Goal: Information Seeking & Learning: Learn about a topic

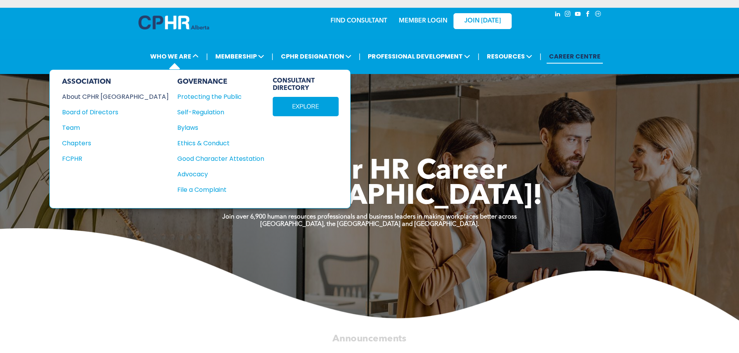
click at [95, 99] on div "About CPHR [GEOGRAPHIC_DATA]" at bounding box center [110, 97] width 96 height 10
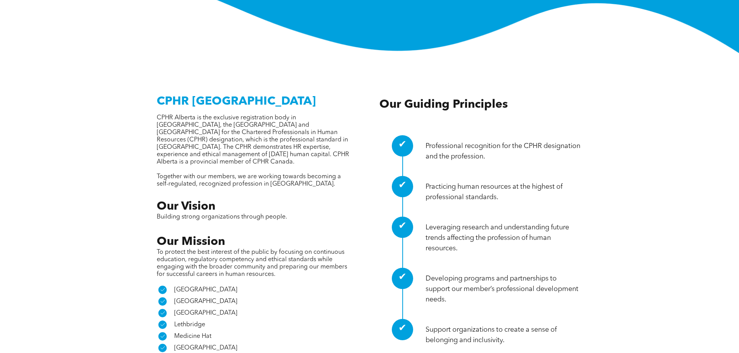
scroll to position [349, 0]
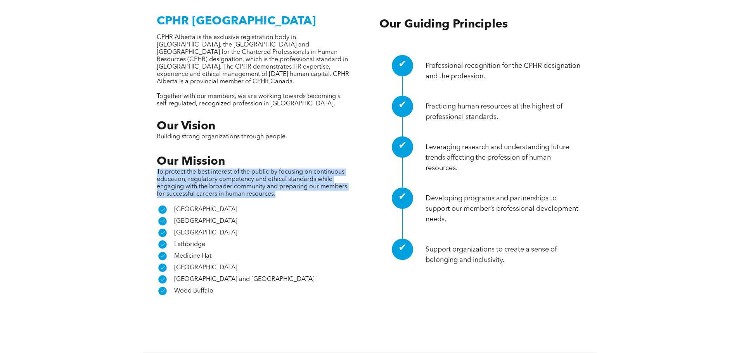
drag, startPoint x: 277, startPoint y: 149, endPoint x: 156, endPoint y: 130, distance: 123.0
click at [156, 130] on div "CPHR [GEOGRAPHIC_DATA] CPHR Alberta is the exclusive registration body in [GEOG…" at bounding box center [369, 153] width 453 height 289
copy span "To protect the best interest of the public by focusing on continuous education,…"
